Goal: Task Accomplishment & Management: Manage account settings

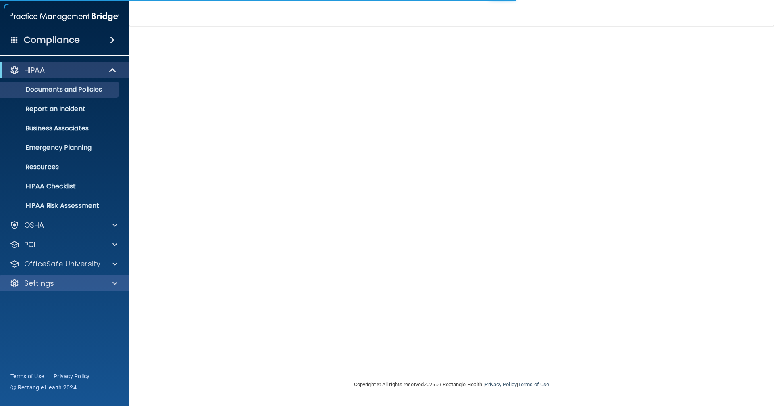
click at [83, 277] on div "Settings" at bounding box center [64, 283] width 129 height 16
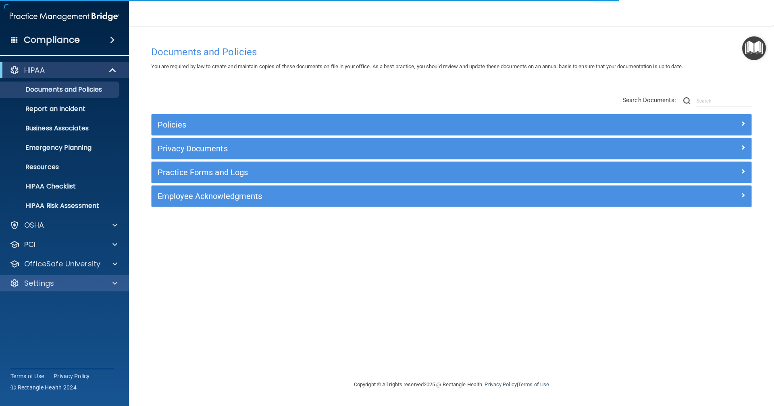
click at [70, 289] on div "Settings" at bounding box center [64, 283] width 129 height 16
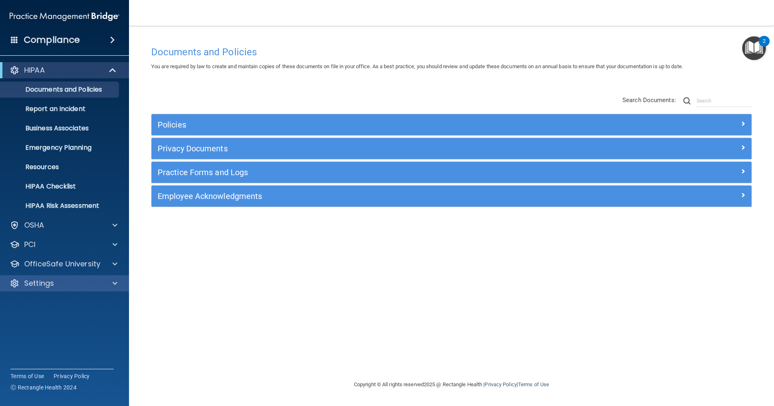
click at [118, 277] on div "Settings" at bounding box center [64, 283] width 129 height 16
click at [97, 287] on div "Settings" at bounding box center [54, 283] width 100 height 10
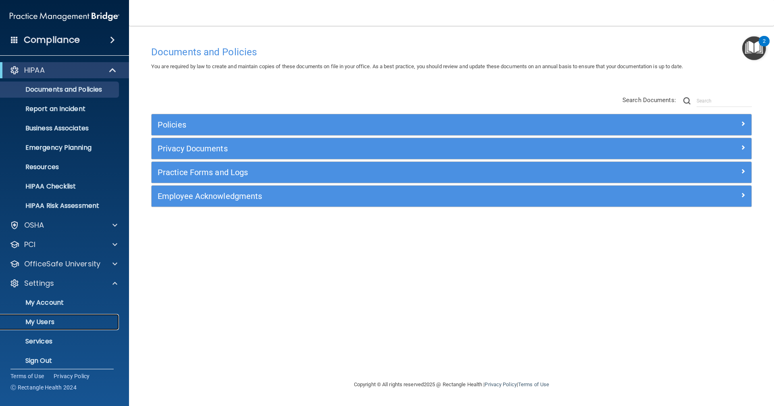
click at [64, 319] on p "My Users" at bounding box center [60, 322] width 110 height 8
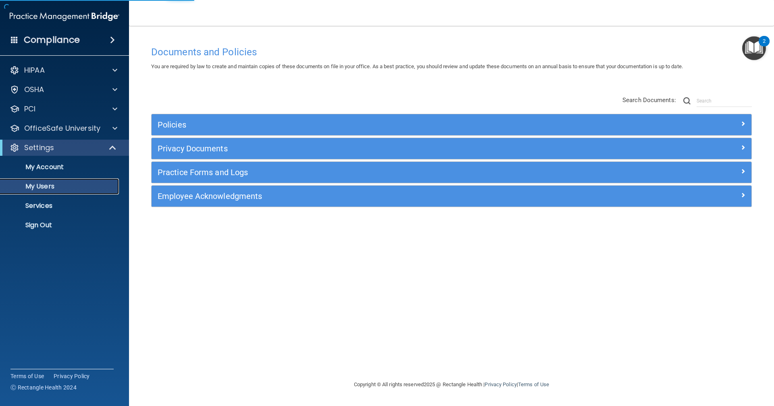
select select "20"
